Goal: Task Accomplishment & Management: Complete application form

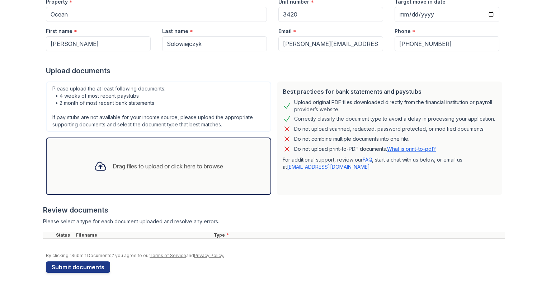
scroll to position [103, 0]
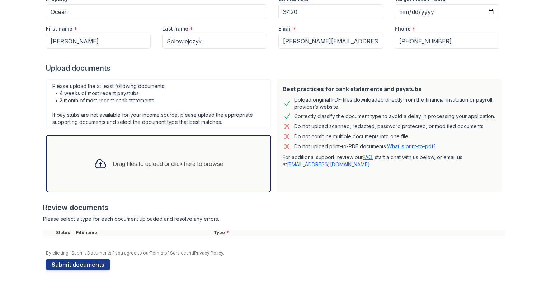
click at [133, 166] on div "Drag files to upload or click here to browse" at bounding box center [168, 163] width 111 height 9
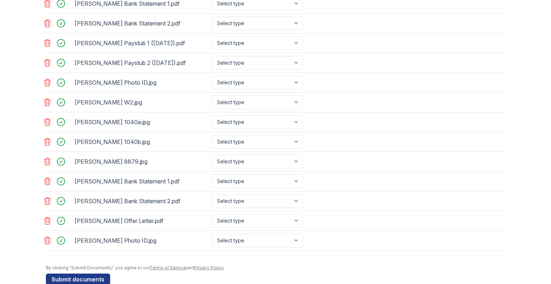
scroll to position [357, 0]
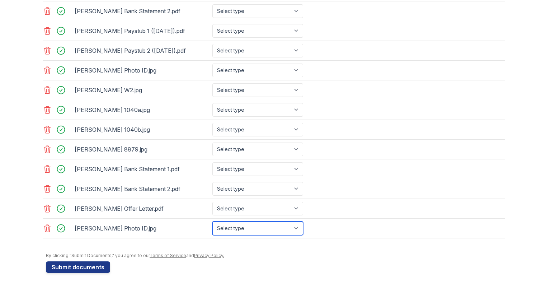
click at [239, 229] on select "Select type Paystub Bank Statement Offer Letter Tax Documents Benefit Award Let…" at bounding box center [257, 228] width 91 height 14
select select "other"
click at [212, 221] on select "Select type Paystub Bank Statement Offer Letter Tax Documents Benefit Award Let…" at bounding box center [257, 228] width 91 height 14
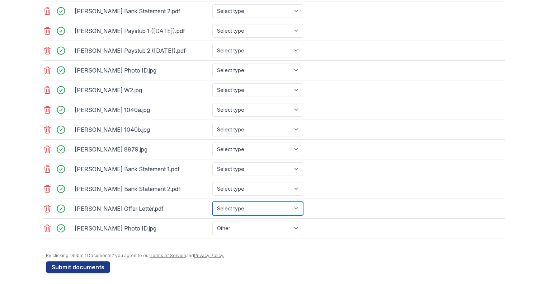
click at [227, 209] on select "Select type Paystub Bank Statement Offer Letter Tax Documents Benefit Award Let…" at bounding box center [257, 209] width 91 height 14
select select "offer_letter"
click at [212, 202] on select "Select type Paystub Bank Statement Offer Letter Tax Documents Benefit Award Let…" at bounding box center [257, 209] width 91 height 14
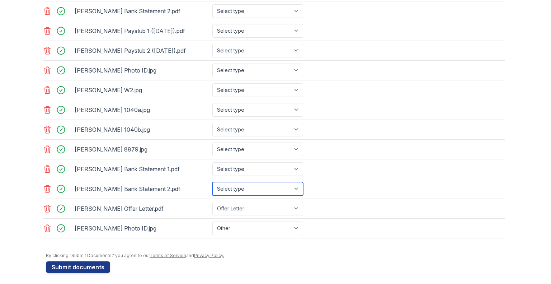
click at [219, 188] on select "Select type Paystub Bank Statement Offer Letter Tax Documents Benefit Award Let…" at bounding box center [257, 189] width 91 height 14
select select "bank_statement"
click at [212, 182] on select "Select type Paystub Bank Statement Offer Letter Tax Documents Benefit Award Let…" at bounding box center [257, 189] width 91 height 14
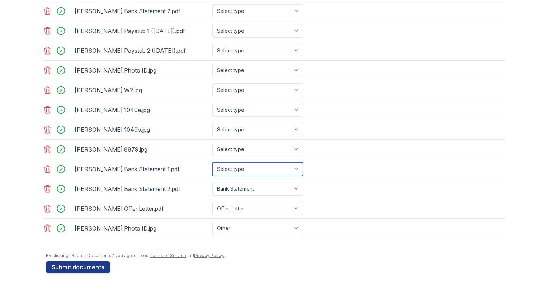
click at [237, 172] on select "Select type Paystub Bank Statement Offer Letter Tax Documents Benefit Award Let…" at bounding box center [257, 169] width 91 height 14
select select "bank_statement"
click at [212, 162] on select "Select type Paystub Bank Statement Offer Letter Tax Documents Benefit Award Let…" at bounding box center [257, 169] width 91 height 14
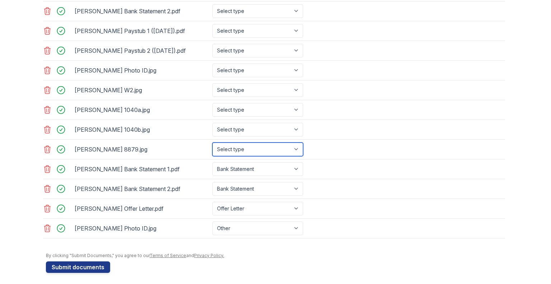
click at [264, 148] on select "Select type Paystub Bank Statement Offer Letter Tax Documents Benefit Award Let…" at bounding box center [257, 149] width 91 height 14
select select "tax_documents"
click at [212, 142] on select "Select type Paystub Bank Statement Offer Letter Tax Documents Benefit Award Let…" at bounding box center [257, 149] width 91 height 14
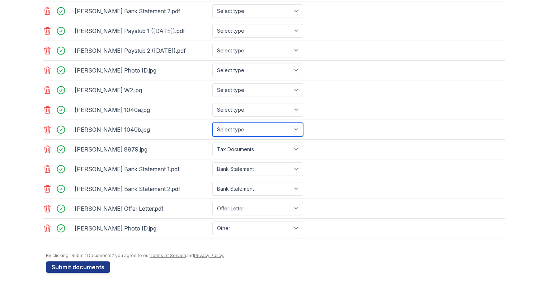
drag, startPoint x: 242, startPoint y: 130, endPoint x: 241, endPoint y: 134, distance: 3.7
click at [242, 130] on select "Select type Paystub Bank Statement Offer Letter Tax Documents Benefit Award Let…" at bounding box center [257, 130] width 91 height 14
select select "tax_documents"
click at [212, 123] on select "Select type Paystub Bank Statement Offer Letter Tax Documents Benefit Award Let…" at bounding box center [257, 130] width 91 height 14
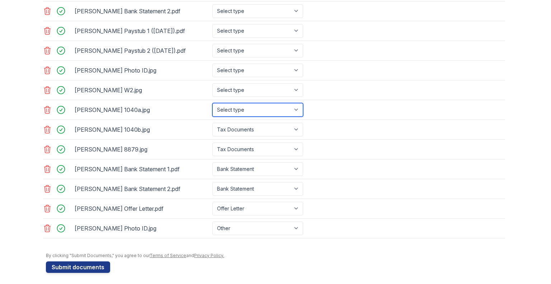
drag, startPoint x: 240, startPoint y: 109, endPoint x: 239, endPoint y: 113, distance: 3.9
click at [240, 109] on select "Select type Paystub Bank Statement Offer Letter Tax Documents Benefit Award Let…" at bounding box center [257, 110] width 91 height 14
select select "tax_documents"
click at [212, 103] on select "Select type Paystub Bank Statement Offer Letter Tax Documents Benefit Award Let…" at bounding box center [257, 110] width 91 height 14
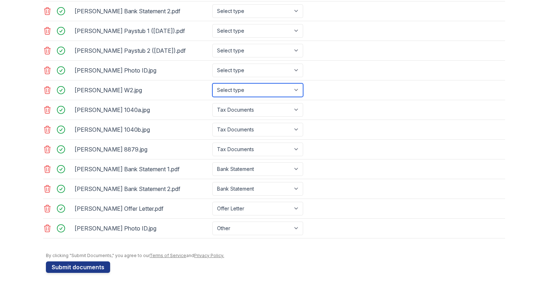
click at [243, 88] on select "Select type Paystub Bank Statement Offer Letter Tax Documents Benefit Award Let…" at bounding box center [257, 90] width 91 height 14
select select "tax_documents"
click at [212, 83] on select "Select type Paystub Bank Statement Offer Letter Tax Documents Benefit Award Let…" at bounding box center [257, 90] width 91 height 14
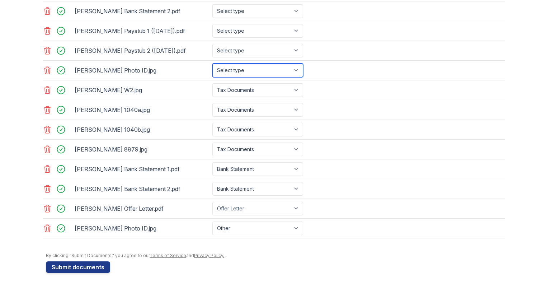
click at [242, 72] on select "Select type Paystub Bank Statement Offer Letter Tax Documents Benefit Award Let…" at bounding box center [257, 71] width 91 height 14
select select "other"
click at [212, 64] on select "Select type Paystub Bank Statement Offer Letter Tax Documents Benefit Award Let…" at bounding box center [257, 71] width 91 height 14
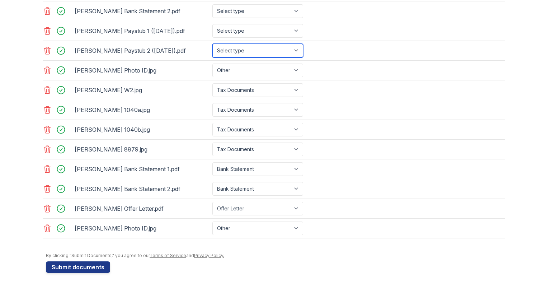
click at [228, 47] on select "Select type Paystub Bank Statement Offer Letter Tax Documents Benefit Award Let…" at bounding box center [257, 51] width 91 height 14
select select "paystub"
click at [212, 44] on select "Select type Paystub Bank Statement Offer Letter Tax Documents Benefit Award Let…" at bounding box center [257, 51] width 91 height 14
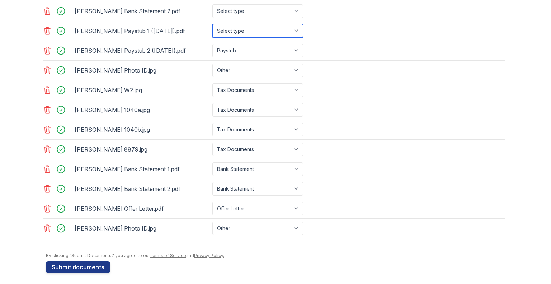
drag, startPoint x: 239, startPoint y: 32, endPoint x: 238, endPoint y: 36, distance: 4.0
click at [239, 32] on select "Select type Paystub Bank Statement Offer Letter Tax Documents Benefit Award Let…" at bounding box center [257, 31] width 91 height 14
select select "paystub"
click at [212, 24] on select "Select type Paystub Bank Statement Offer Letter Tax Documents Benefit Award Let…" at bounding box center [257, 31] width 91 height 14
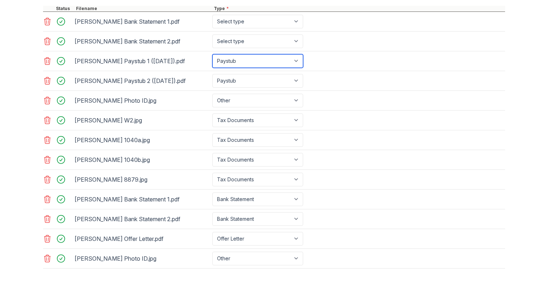
scroll to position [322, 0]
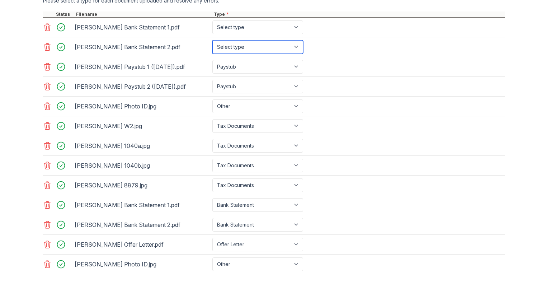
drag, startPoint x: 236, startPoint y: 45, endPoint x: 233, endPoint y: 48, distance: 4.1
click at [236, 45] on select "Select type Paystub Bank Statement Offer Letter Tax Documents Benefit Award Let…" at bounding box center [257, 47] width 91 height 14
select select "bank_statement"
click at [212, 40] on select "Select type Paystub Bank Statement Offer Letter Tax Documents Benefit Award Let…" at bounding box center [257, 47] width 91 height 14
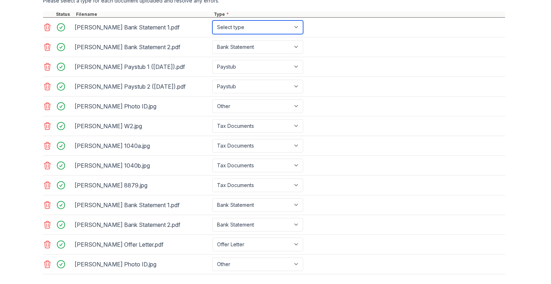
click at [235, 29] on select "Select type Paystub Bank Statement Offer Letter Tax Documents Benefit Award Let…" at bounding box center [257, 27] width 91 height 14
select select "bank_statement"
click at [212, 20] on select "Select type Paystub Bank Statement Offer Letter Tax Documents Benefit Award Let…" at bounding box center [257, 27] width 91 height 14
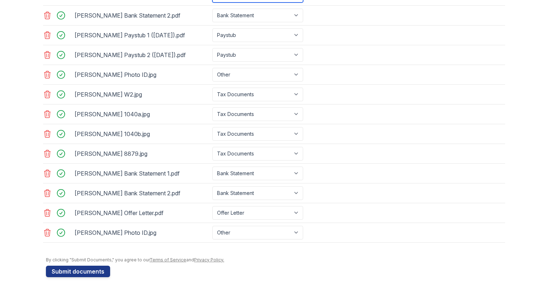
scroll to position [357, 0]
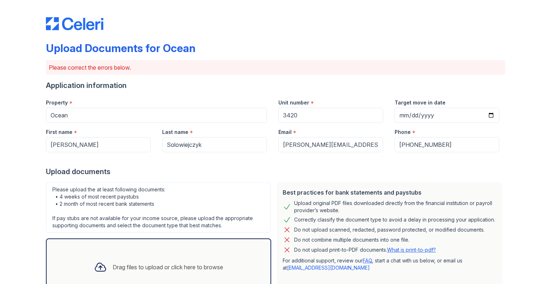
select select "bank_statement"
select select "paystub"
select select "other"
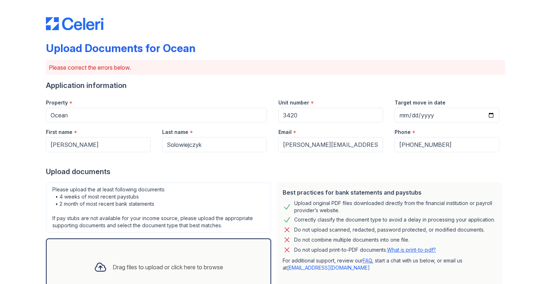
select select "tax_documents"
select select "bank_statement"
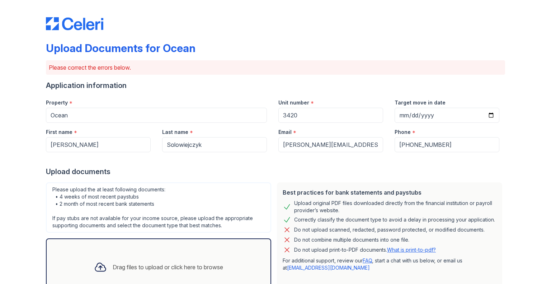
select select "bank_statement"
select select "offer_letter"
select select "other"
